Goal: Task Accomplishment & Management: Manage account settings

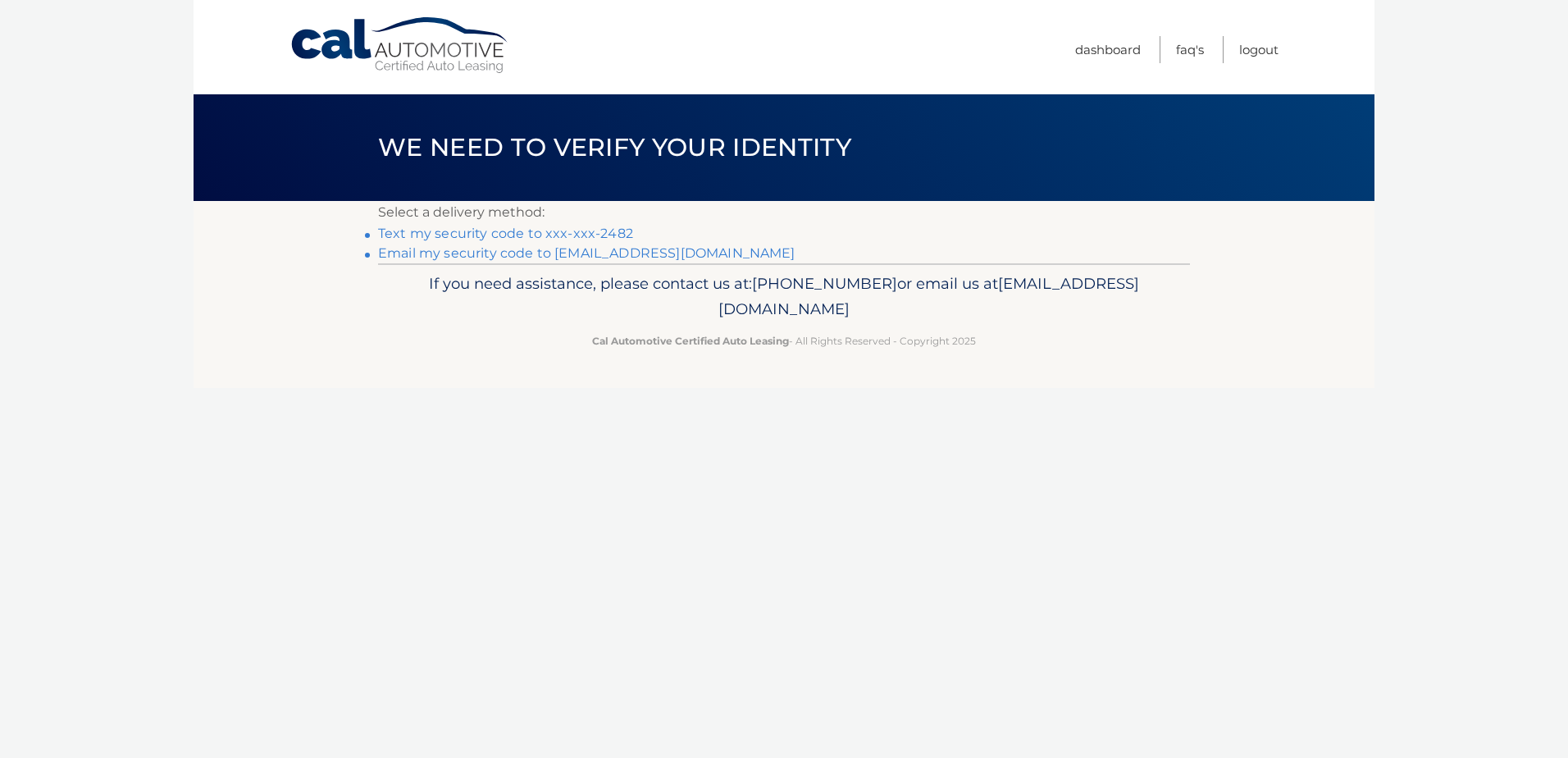
click at [496, 233] on link "Text my security code to xxx-xxx-2482" at bounding box center [506, 233] width 255 height 16
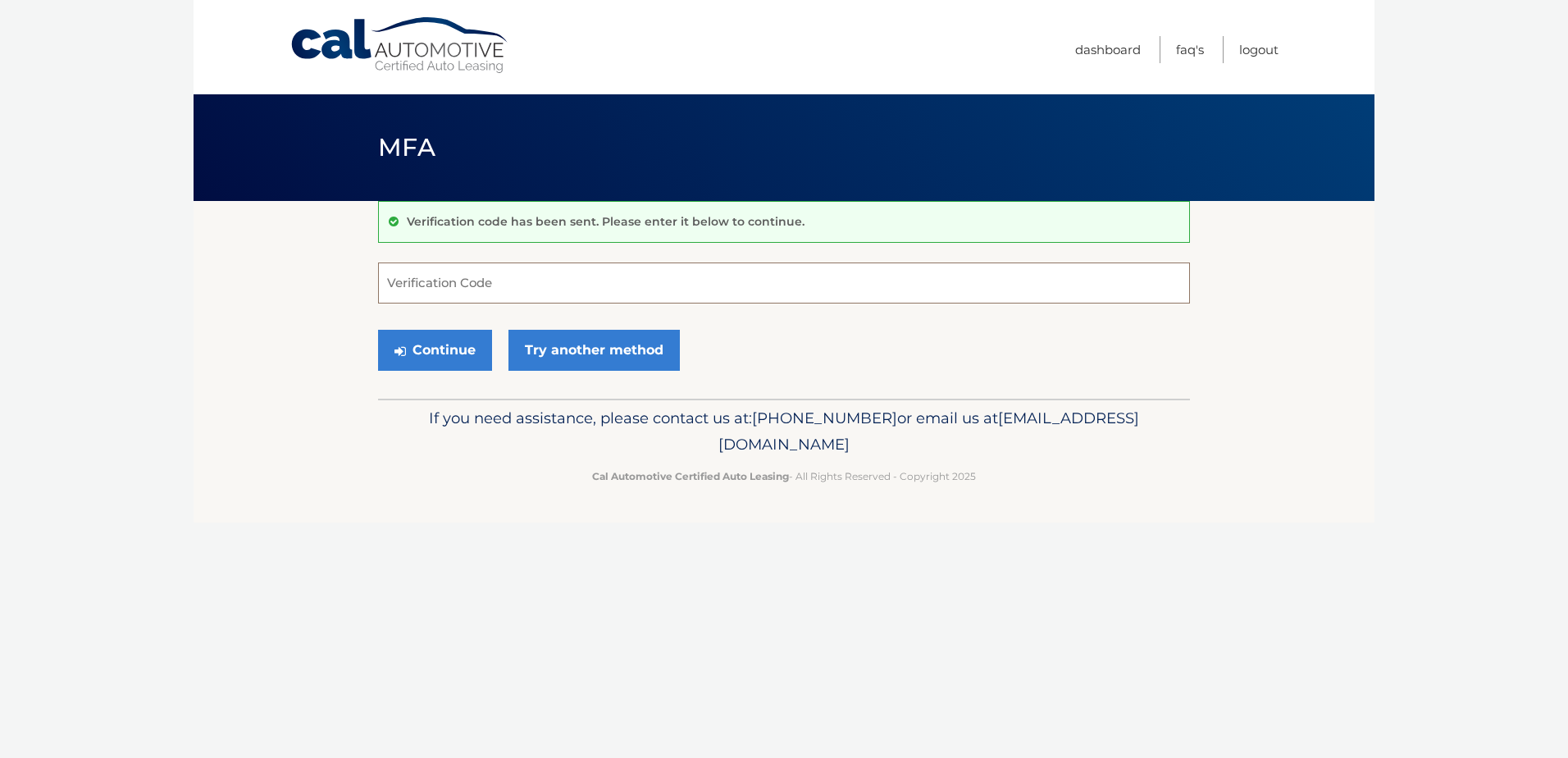
click at [584, 284] on input "Verification Code" at bounding box center [784, 283] width 812 height 41
type input "0"
type input "131852"
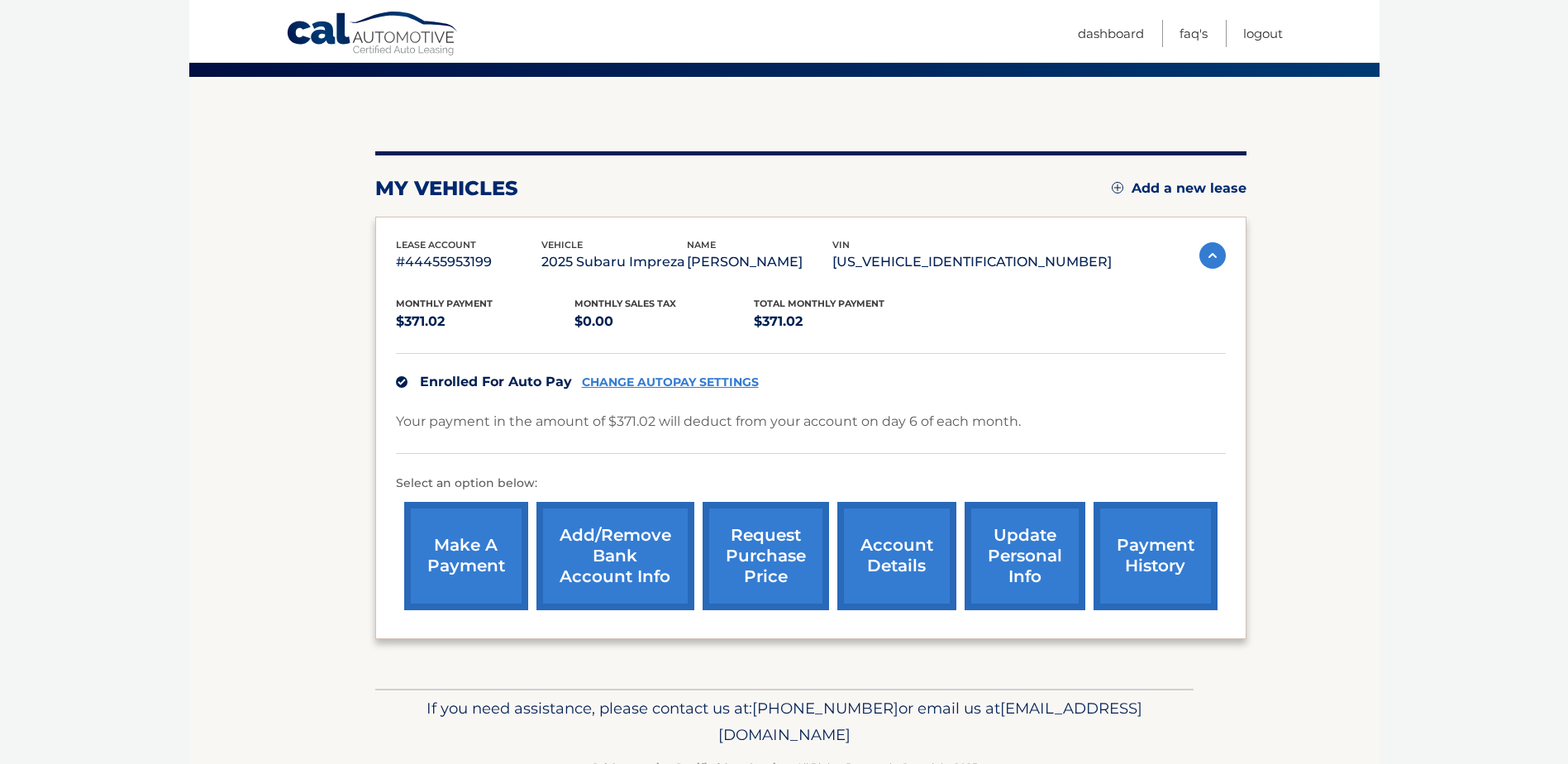
scroll to position [165, 0]
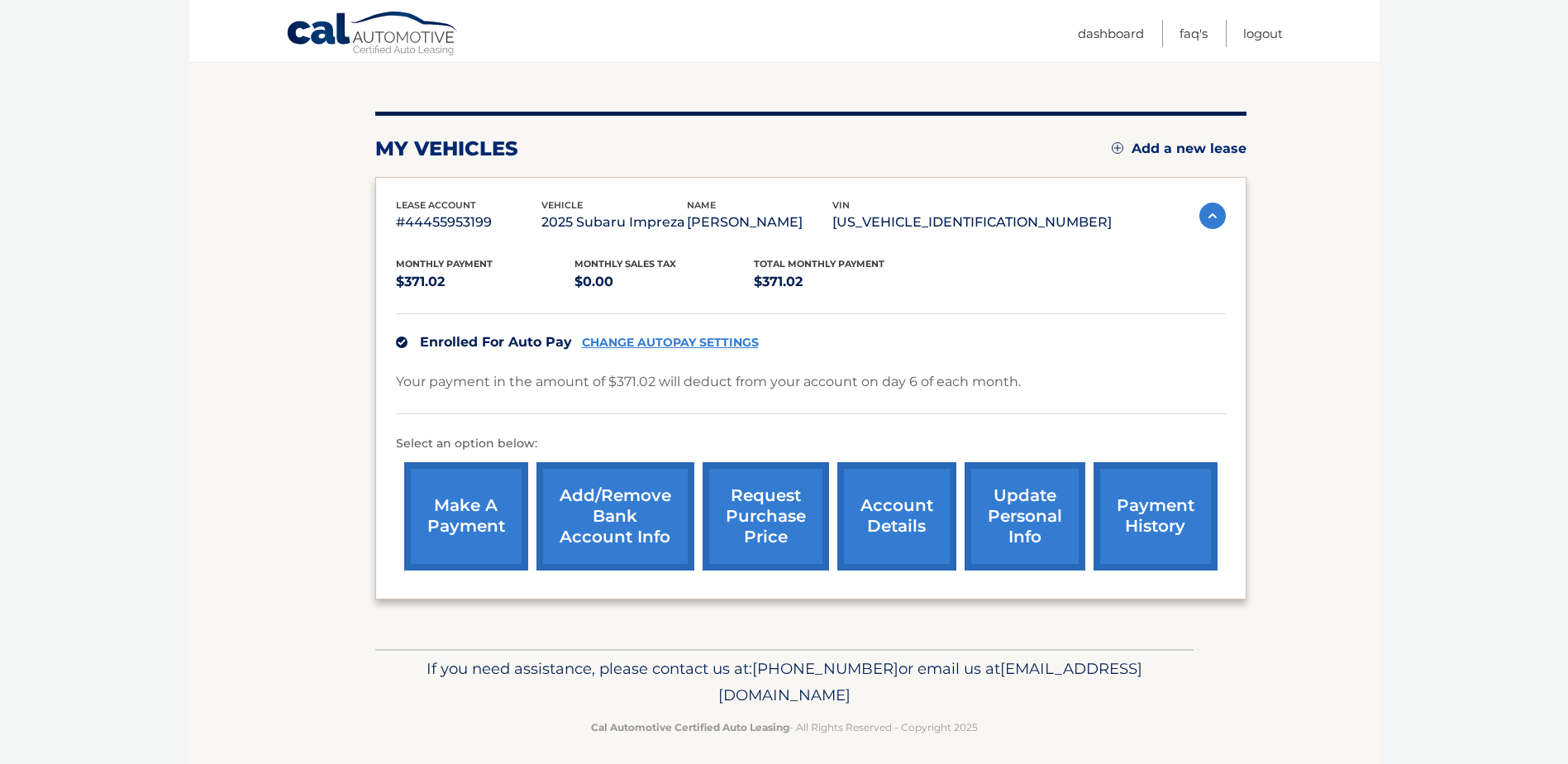
click at [1137, 515] on link "payment history" at bounding box center [1155, 516] width 124 height 109
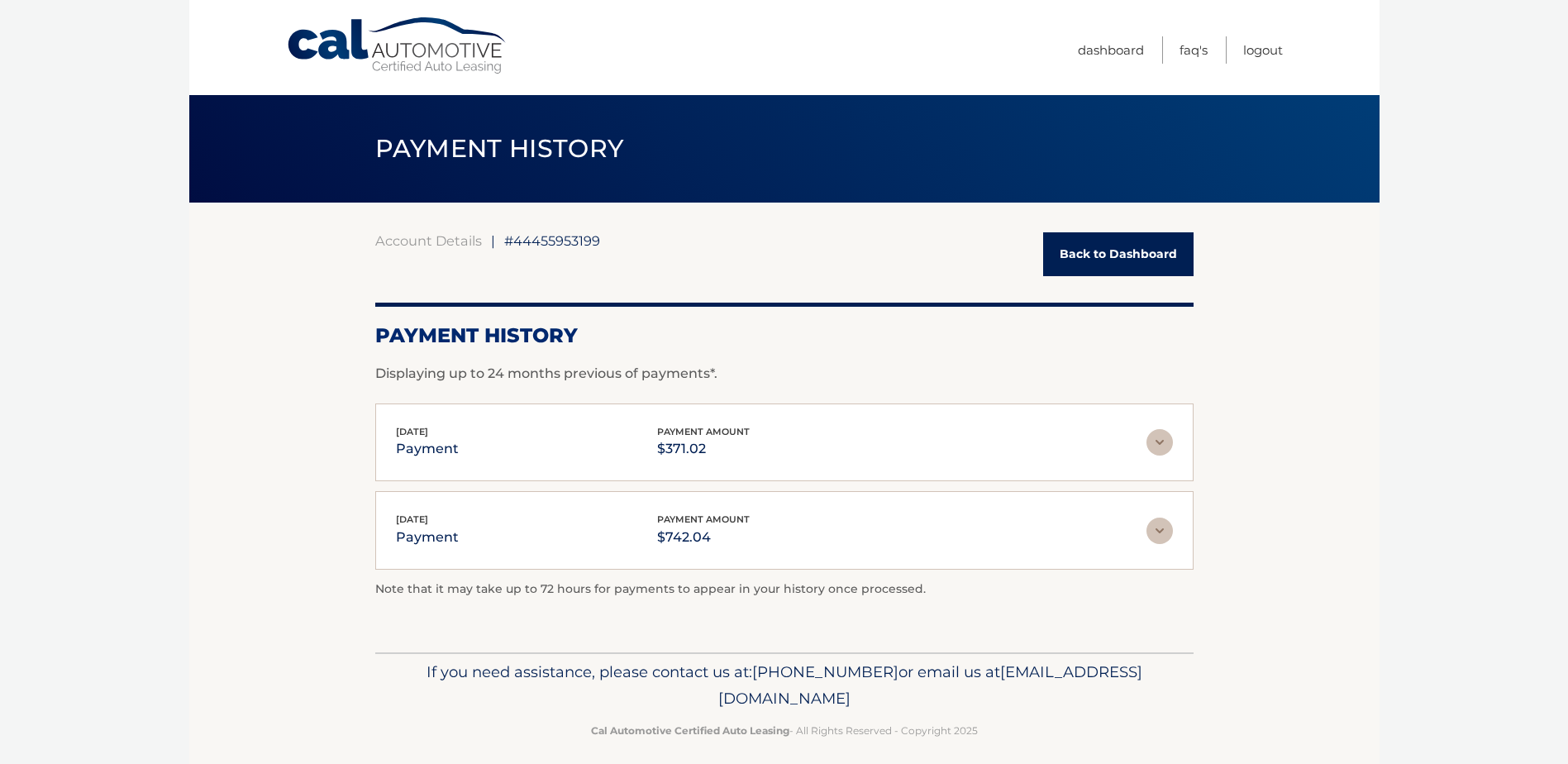
click at [1157, 530] on img at bounding box center [1159, 531] width 26 height 26
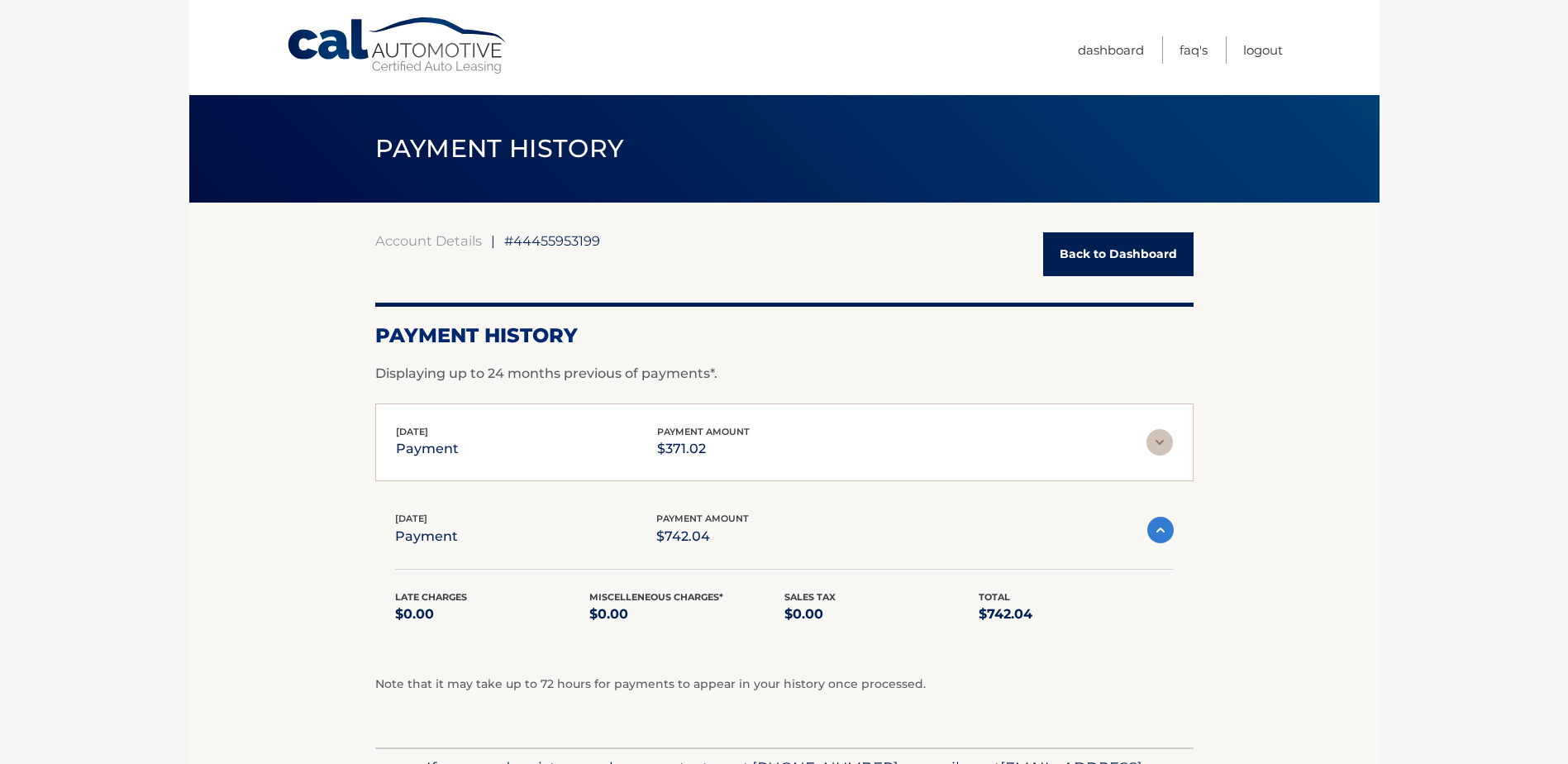
click at [1104, 249] on link "Back to Dashboard" at bounding box center [1118, 254] width 150 height 43
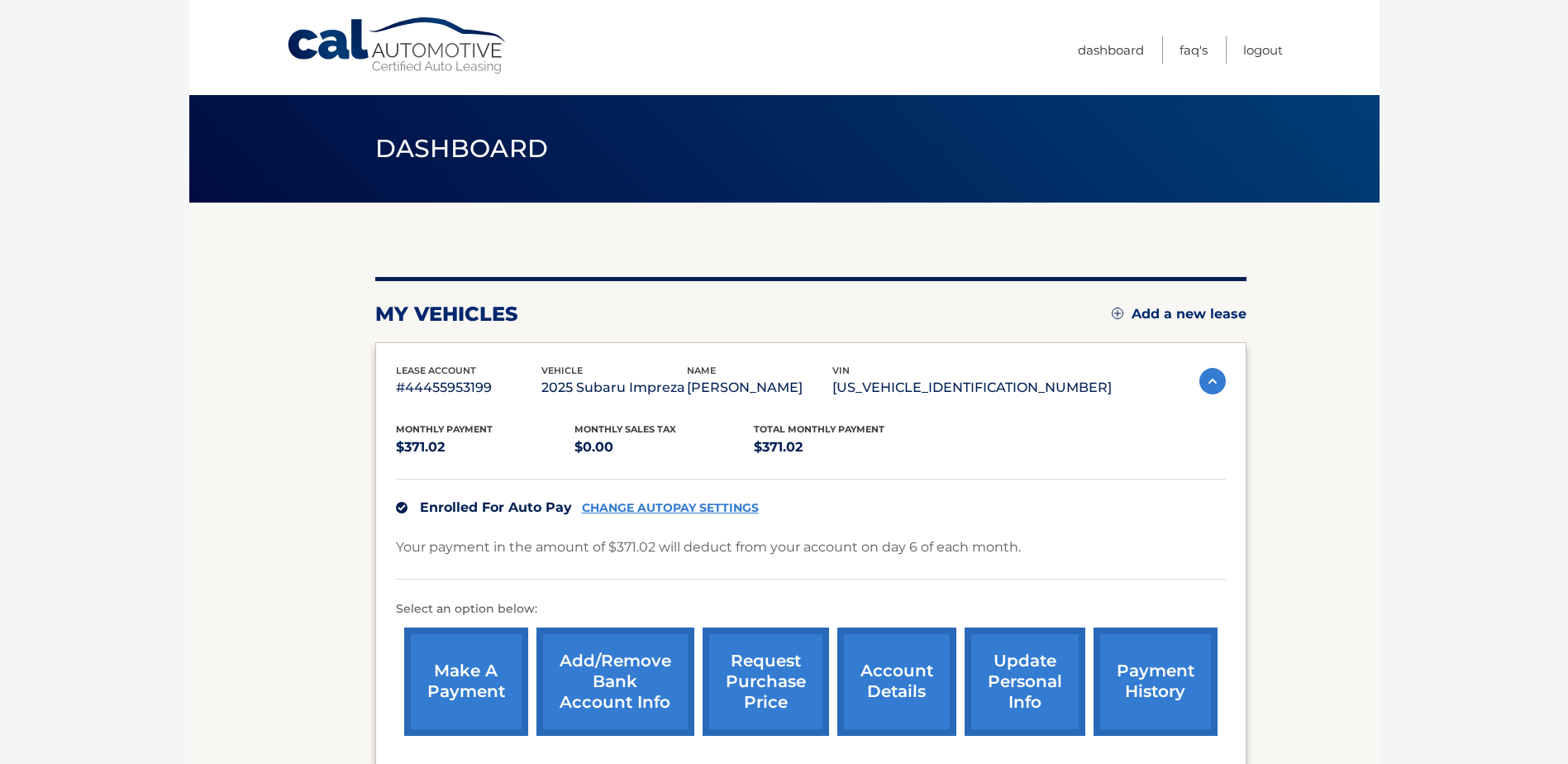
click at [661, 502] on link "CHANGE AUTOPAY SETTINGS" at bounding box center [669, 508] width 177 height 14
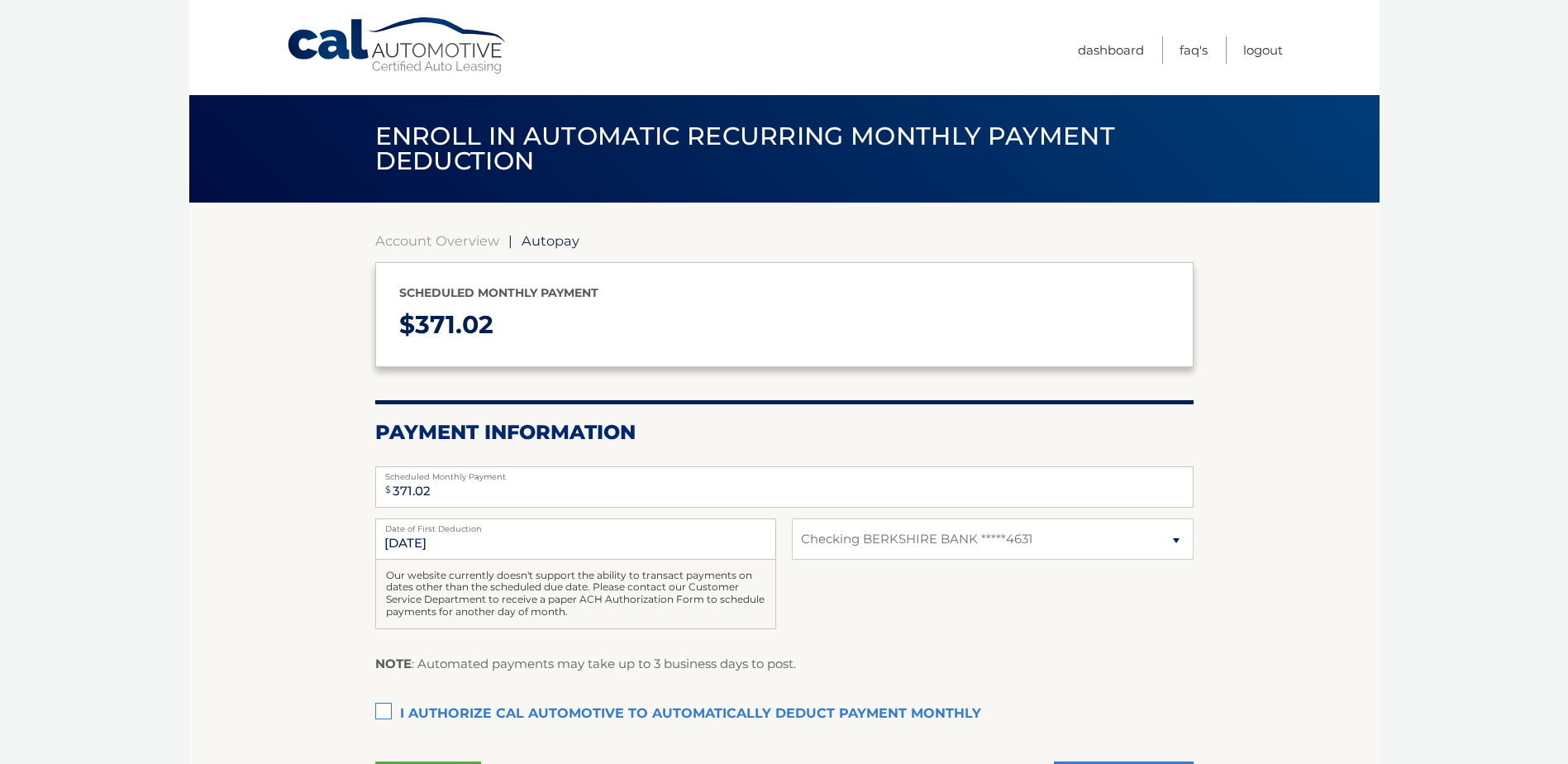
select select "MjM5YTBmODktZTFlNi00OTExLWFmNjctYjZmOGVkNDQ2YWFk"
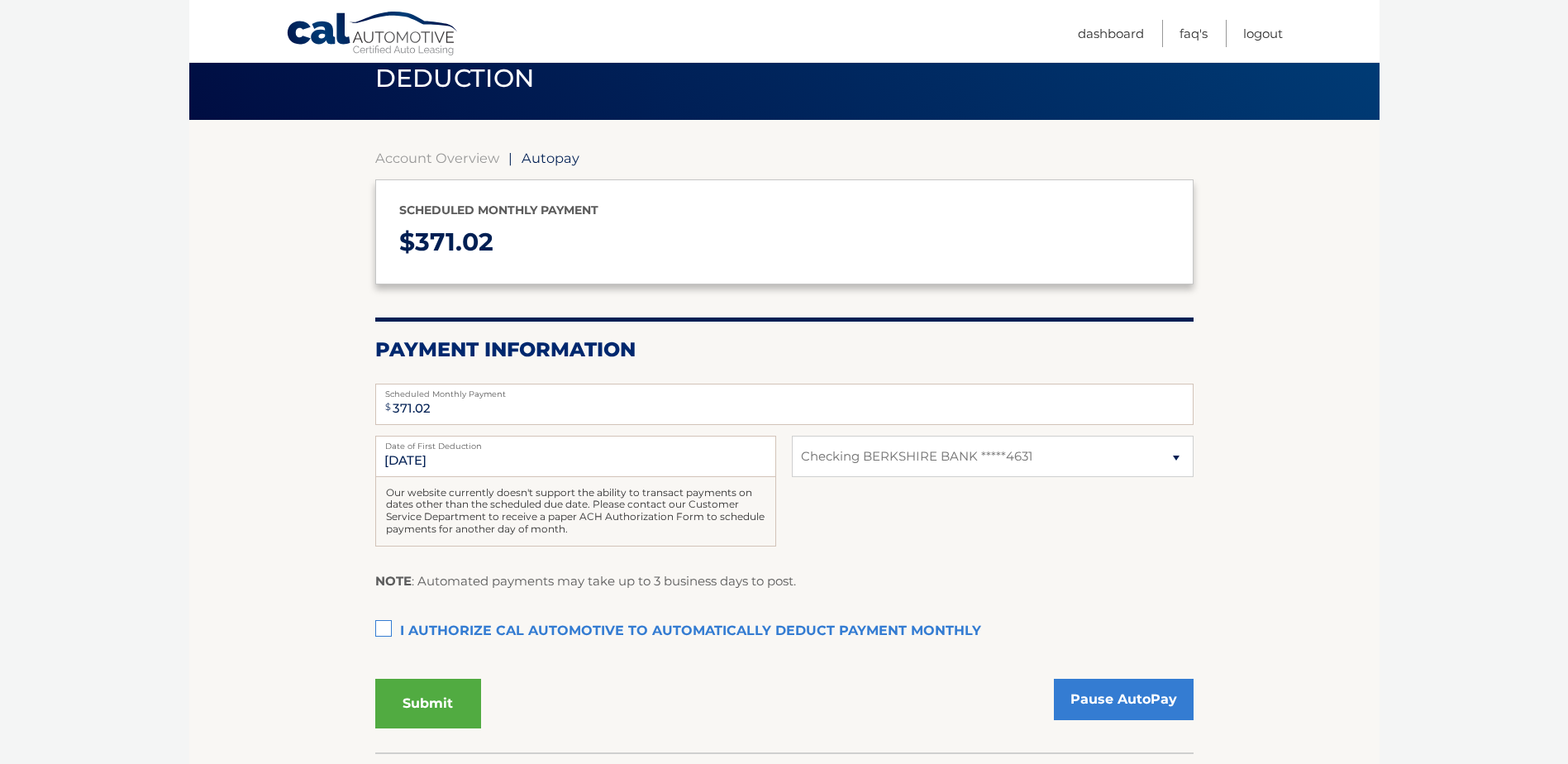
click at [375, 630] on label "I authorize cal automotive to automatically deduct payment monthly This checkbo…" at bounding box center [784, 631] width 818 height 33
click at [0, 0] on input "I authorize cal automotive to automatically deduct payment monthly This checkbo…" at bounding box center [0, 0] width 0 height 0
click at [442, 156] on link "Account Overview" at bounding box center [436, 158] width 124 height 17
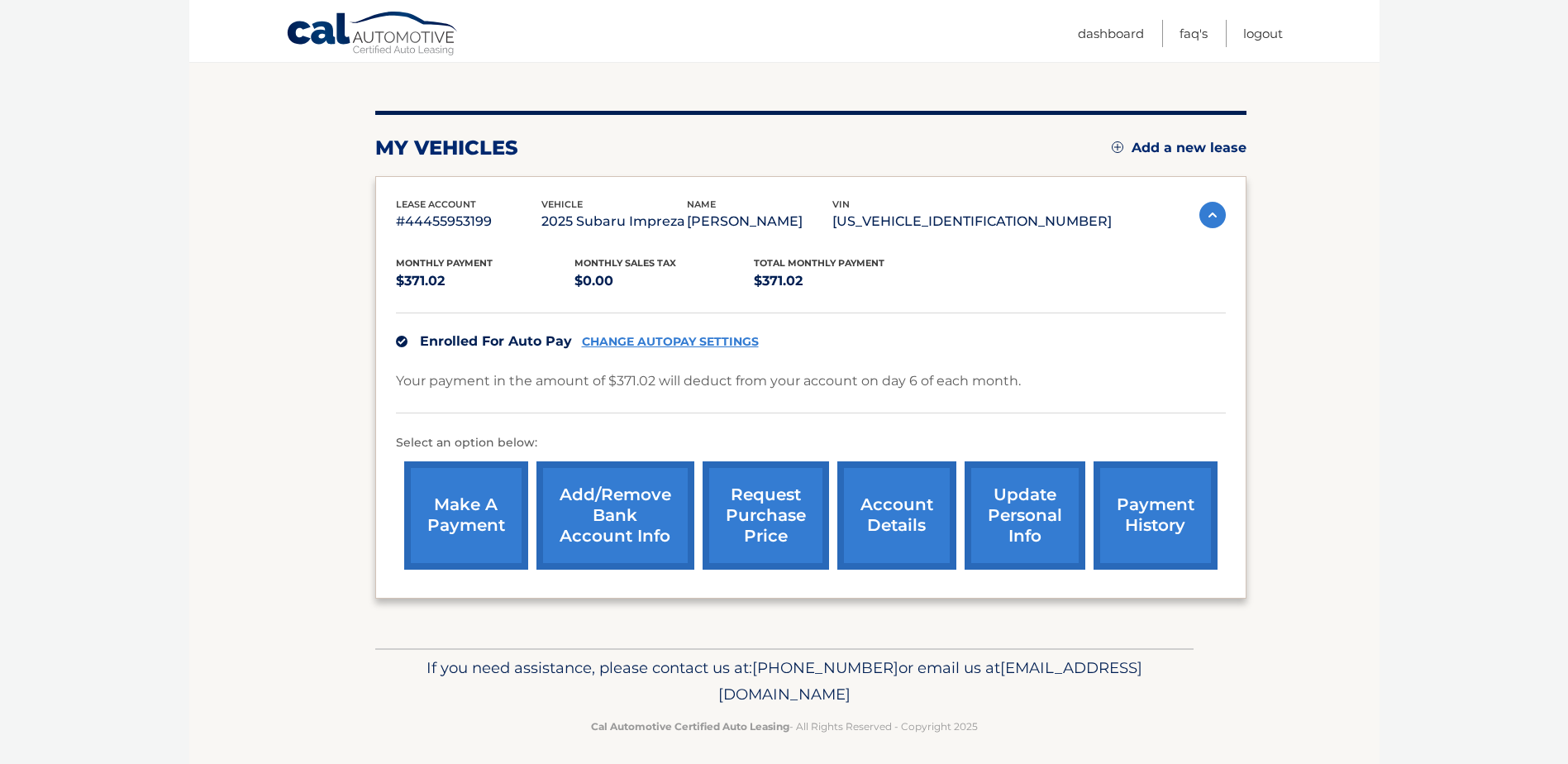
scroll to position [176, 0]
